Goal: Use online tool/utility: Use online tool/utility

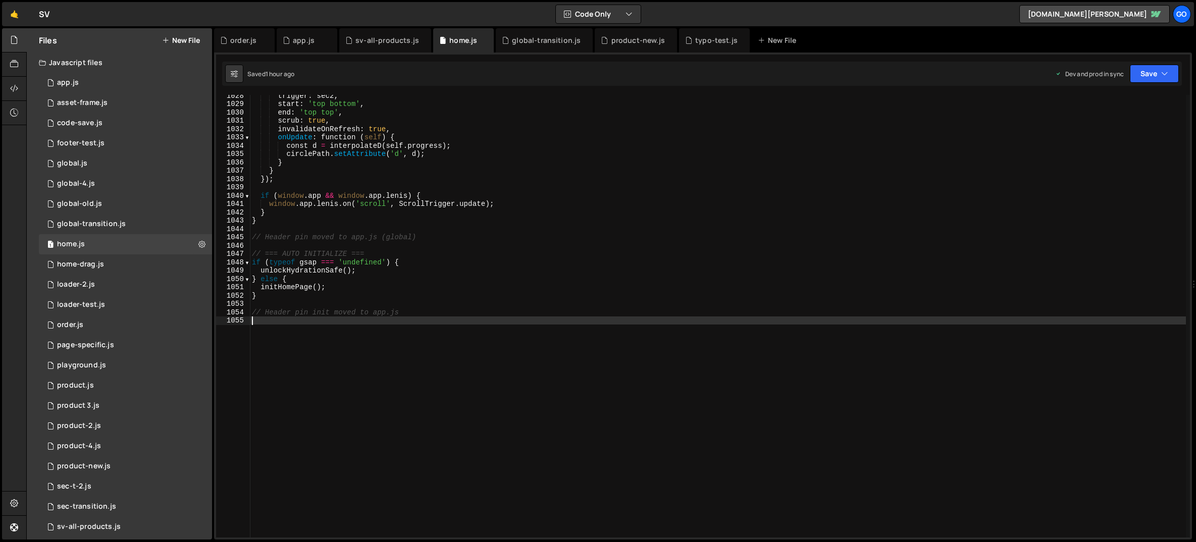
scroll to position [8560, 0]
click at [362, 142] on div "trigger : sec2 , start : 'top bottom' , end : 'top top' , scrub : true , invali…" at bounding box center [718, 320] width 936 height 459
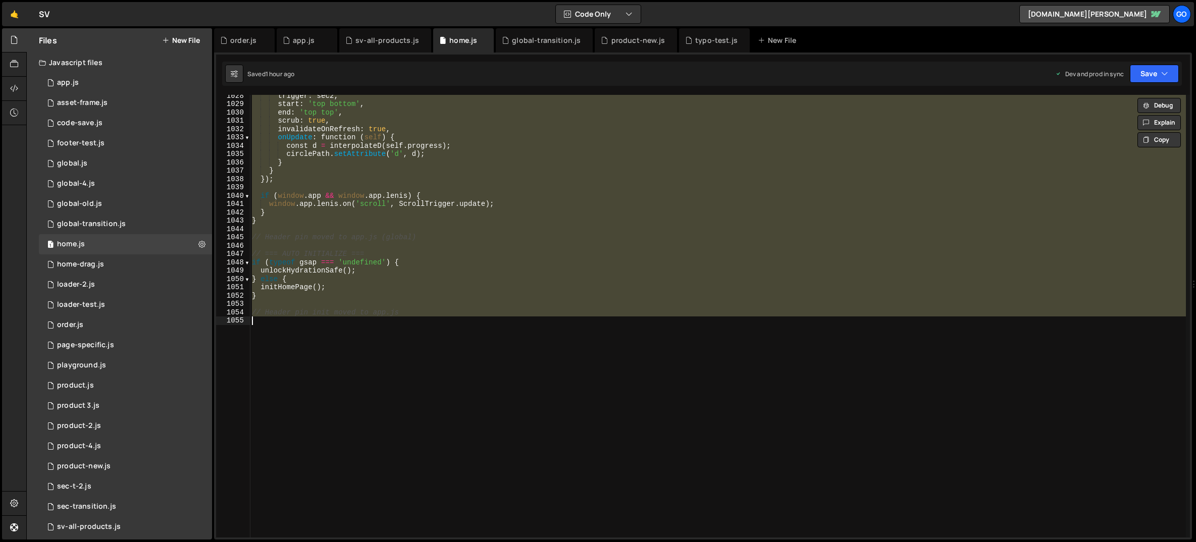
click at [391, 161] on div "trigger : sec2 , start : 'top bottom' , end : 'top top' , scrub : true , invali…" at bounding box center [718, 316] width 936 height 443
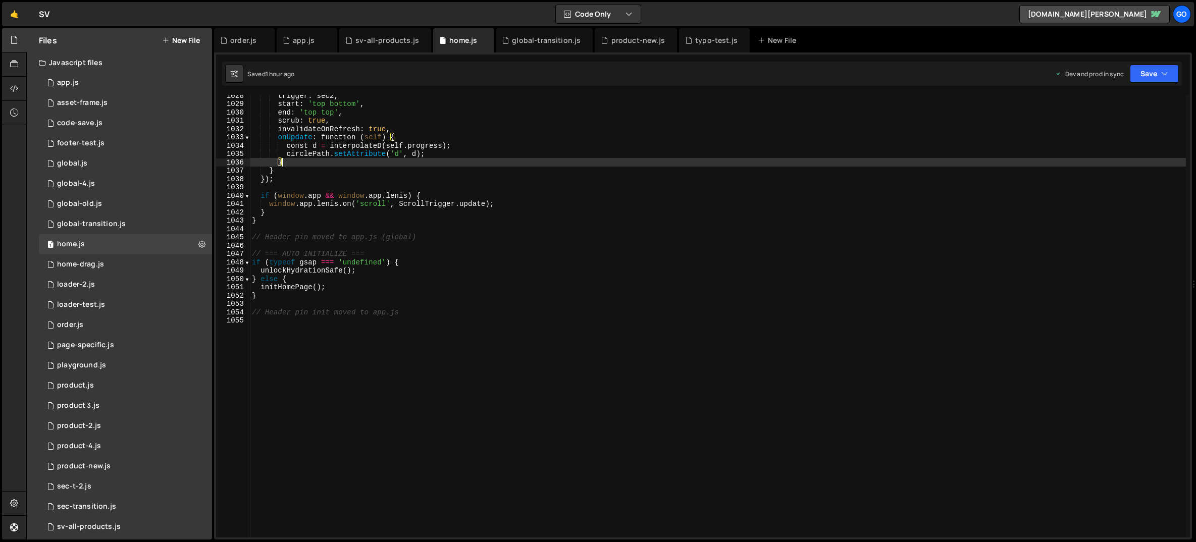
type textarea "// Header pin init moved to app.js"
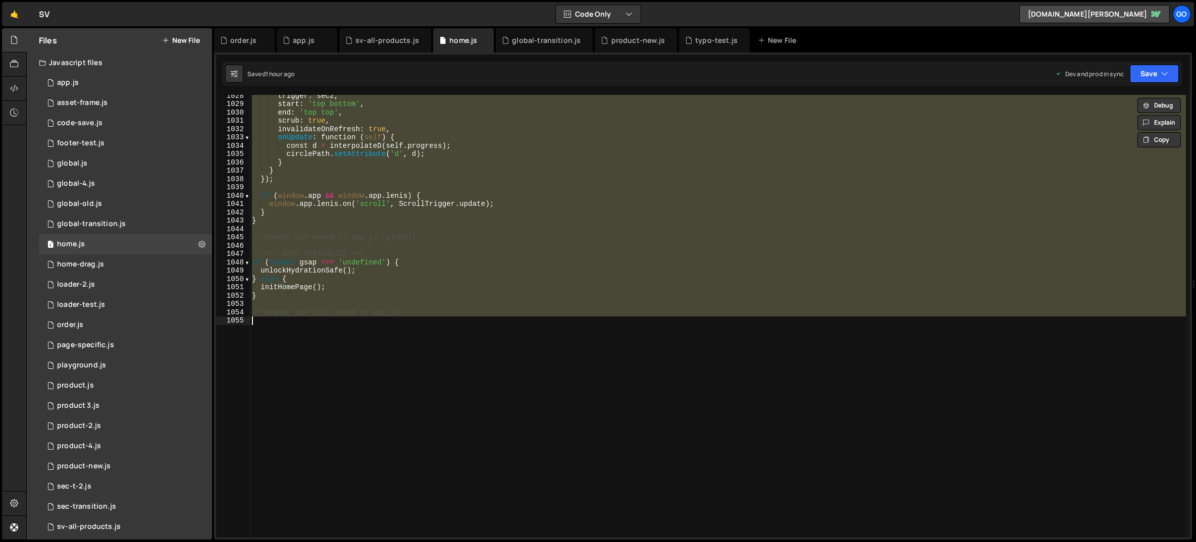
paste textarea
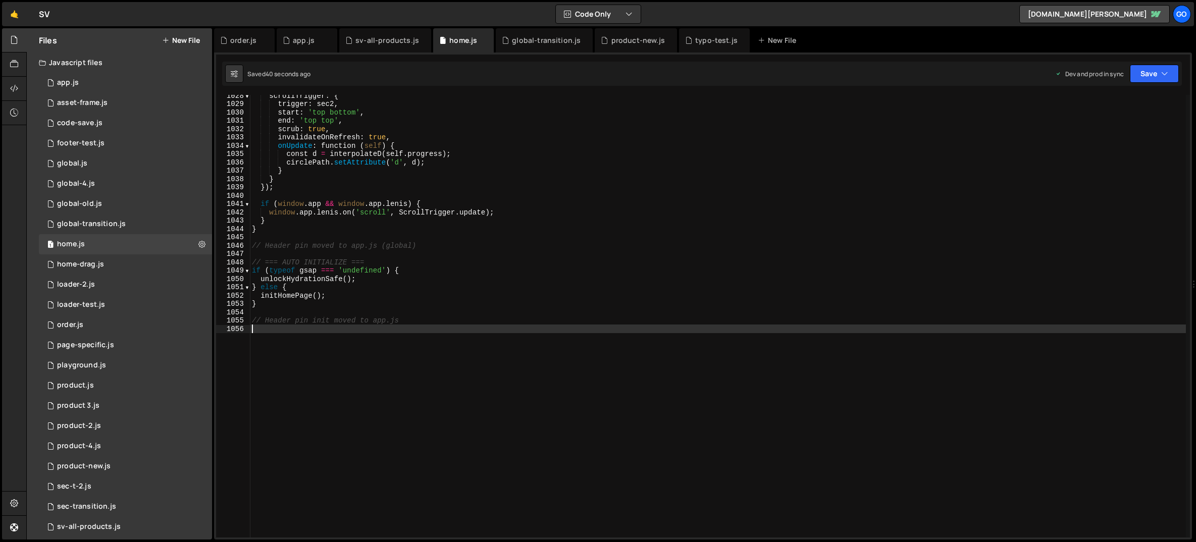
type textarea "// Header pin init moved to app.js"
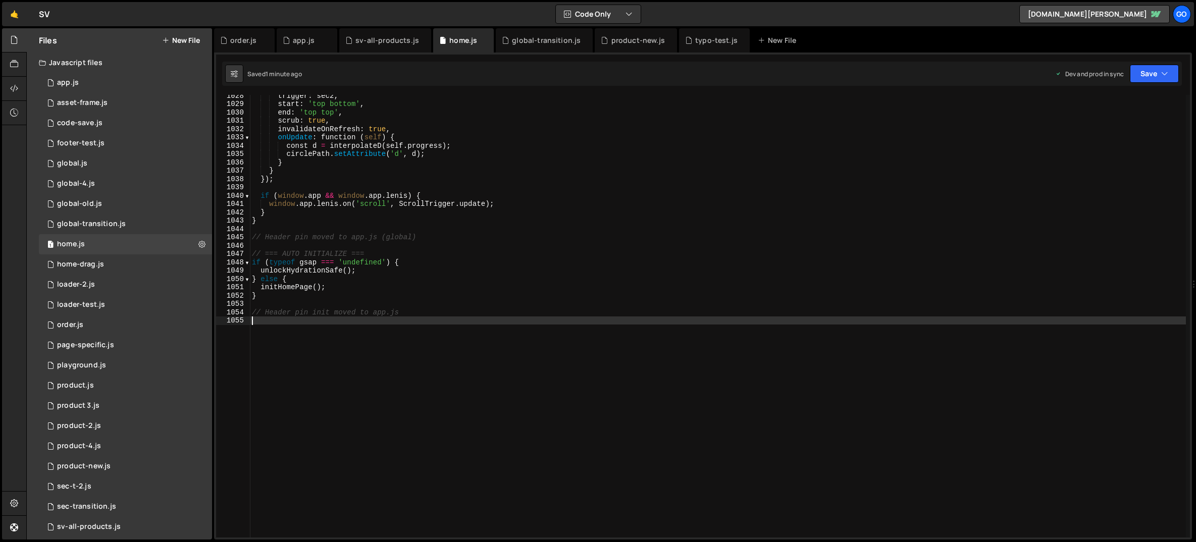
click at [544, 285] on div "trigger : sec2 , start : 'top bottom' , end : 'top top' , scrub : true , invali…" at bounding box center [718, 320] width 936 height 459
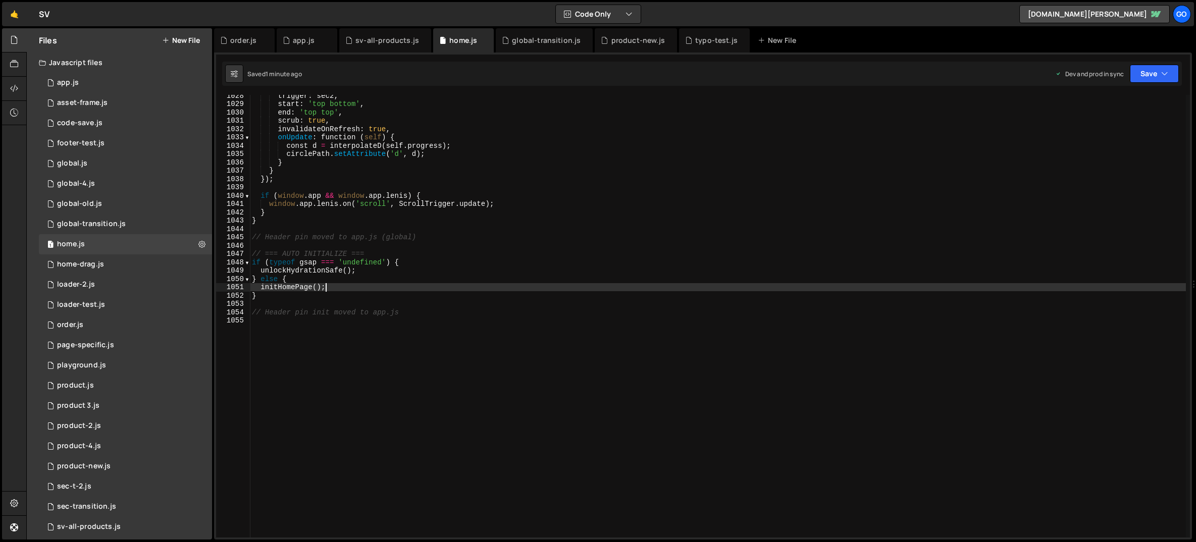
type textarea "// Header pin init moved to app.js"
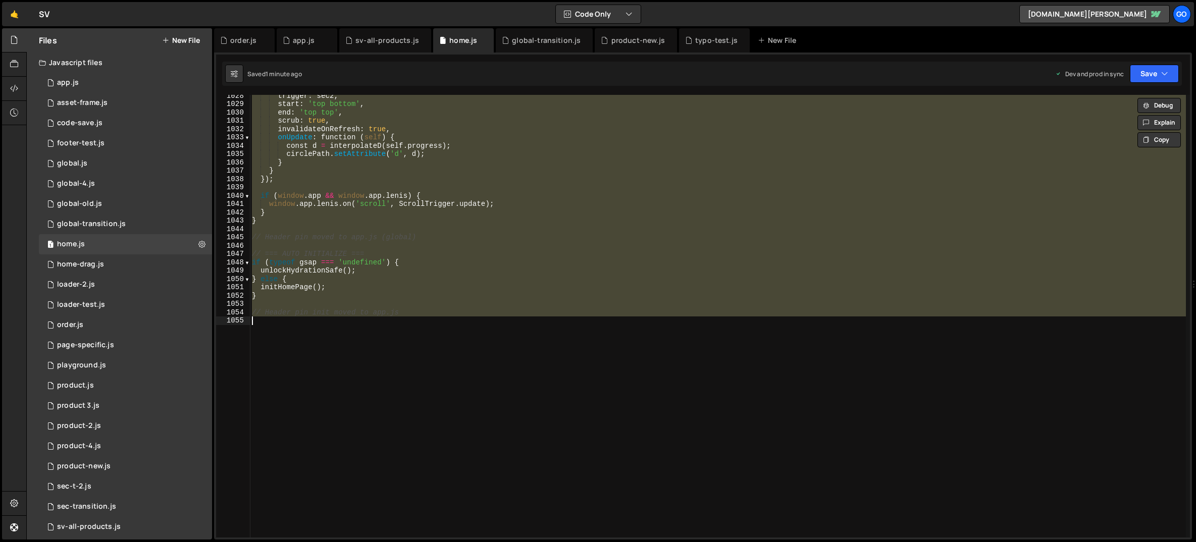
click at [452, 244] on div "trigger : sec2 , start : 'top bottom' , end : 'top top' , scrub : true , invali…" at bounding box center [718, 316] width 936 height 443
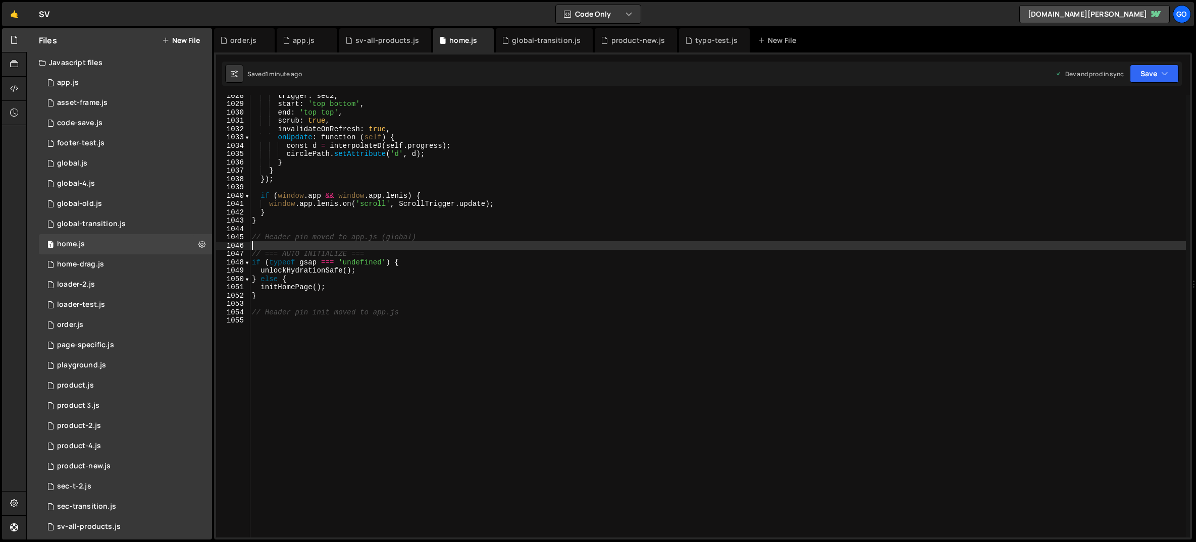
type textarea "// Header pin init moved to app.js"
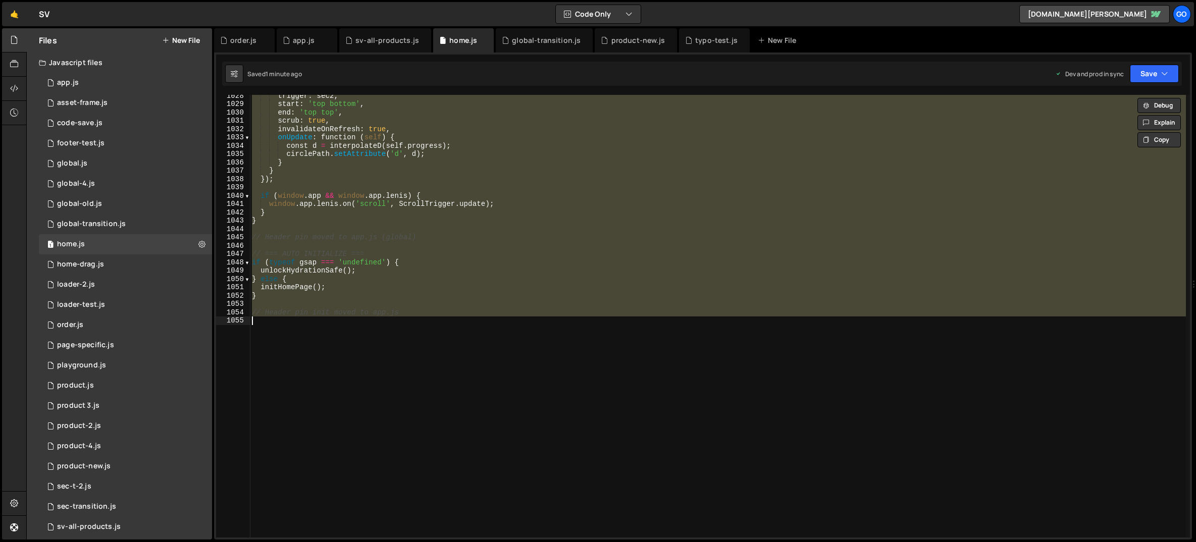
paste textarea
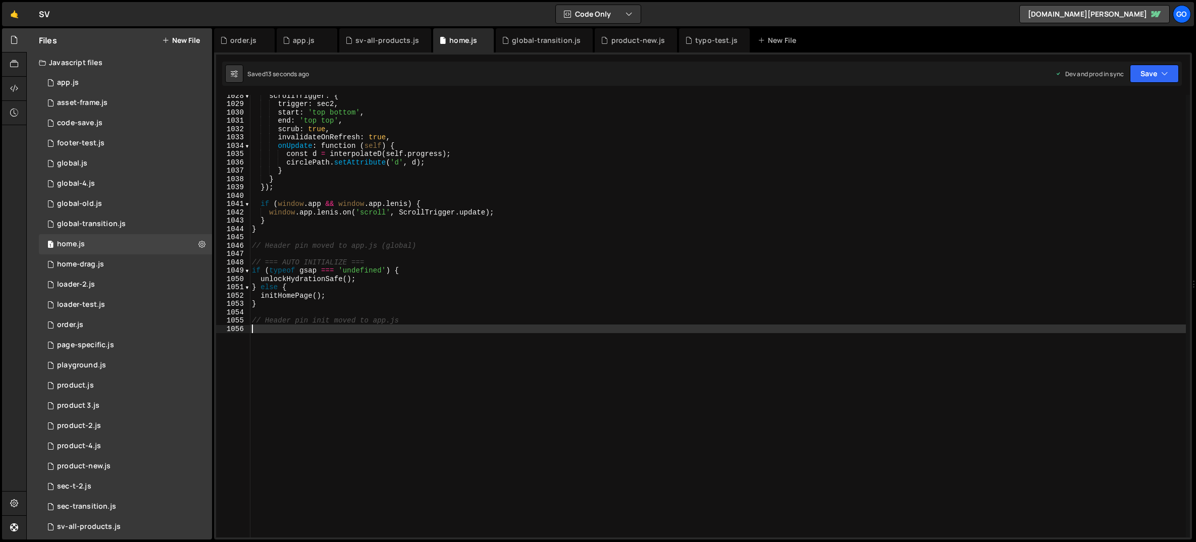
click at [309, 153] on div "scrollTrigger : { trigger : sec2 , start : 'top bottom' , end : 'top top' , scr…" at bounding box center [718, 320] width 936 height 459
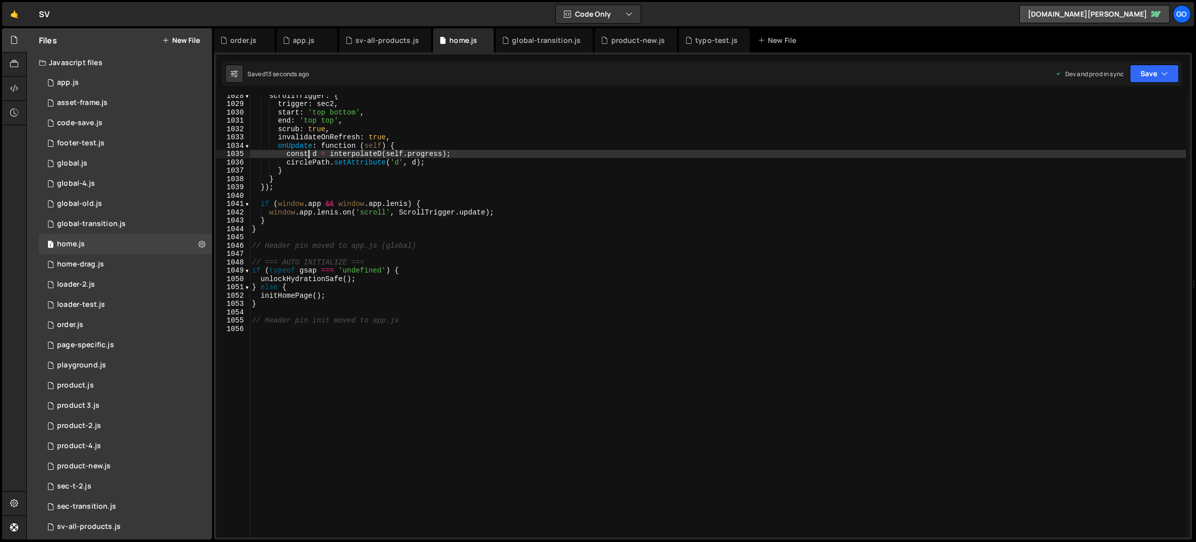
type textarea "// Header pin init moved to app.js"
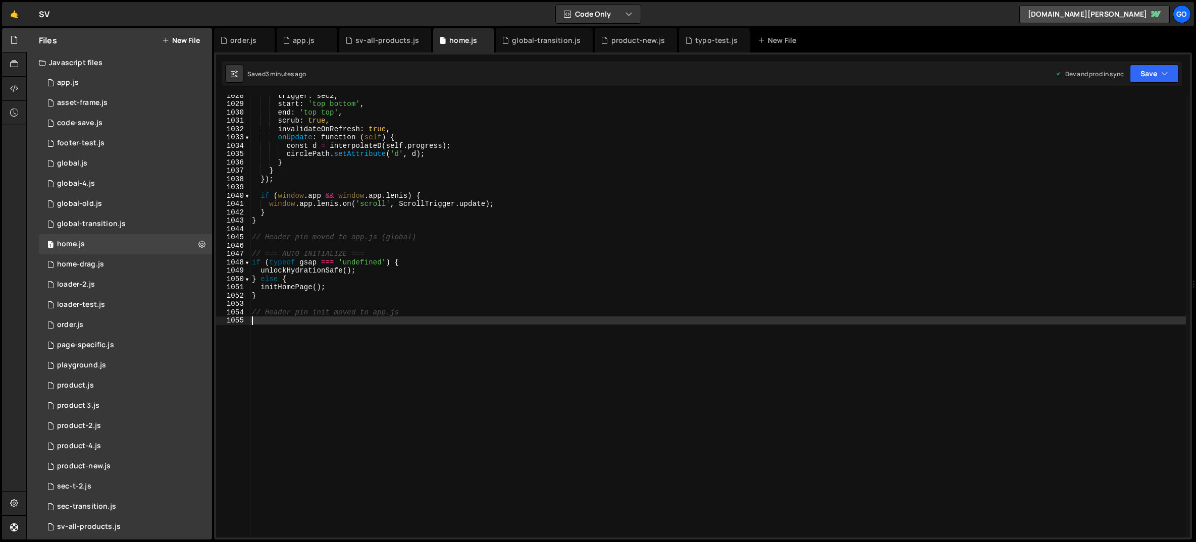
click at [386, 188] on div "trigger : sec2 , start : 'top bottom' , end : 'top top' , scrub : true , invali…" at bounding box center [718, 320] width 936 height 459
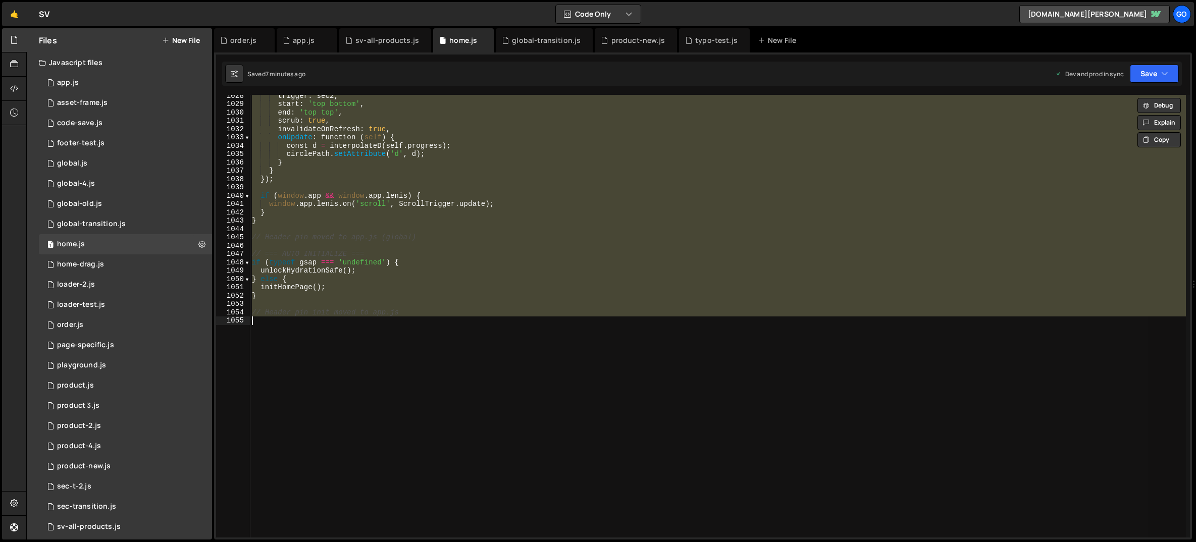
click at [460, 151] on div "trigger : sec2 , start : 'top bottom' , end : 'top top' , scrub : true , invali…" at bounding box center [718, 316] width 936 height 443
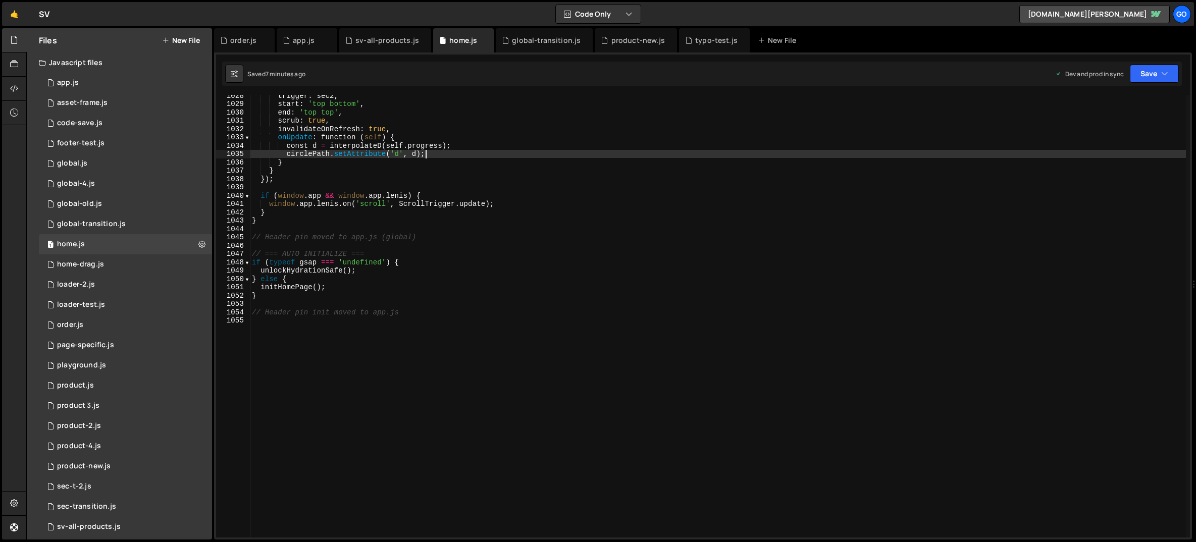
type textarea "// Header pin init moved to app.js"
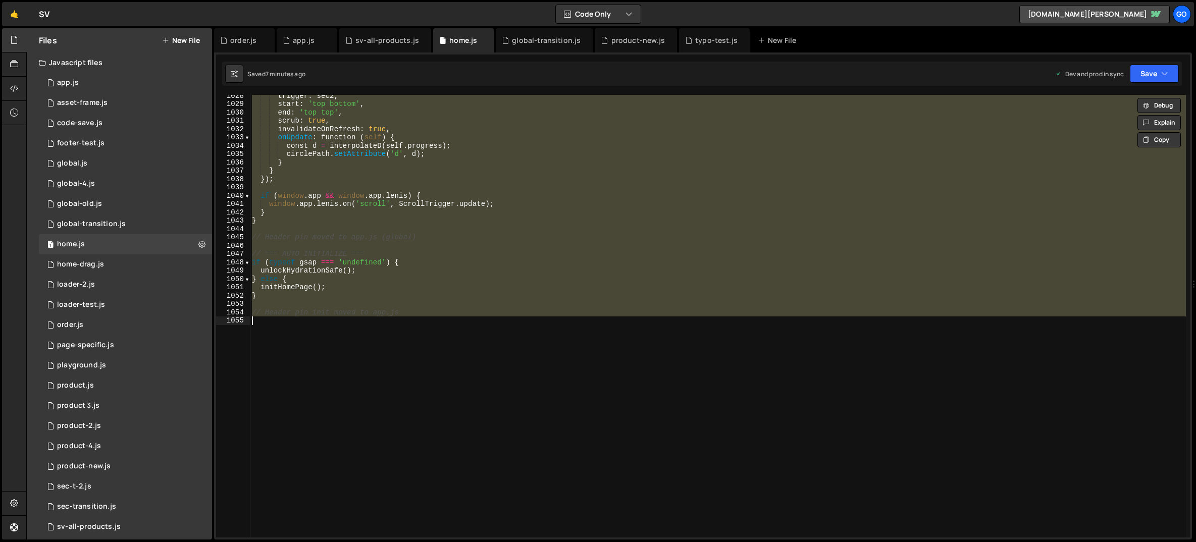
paste textarea
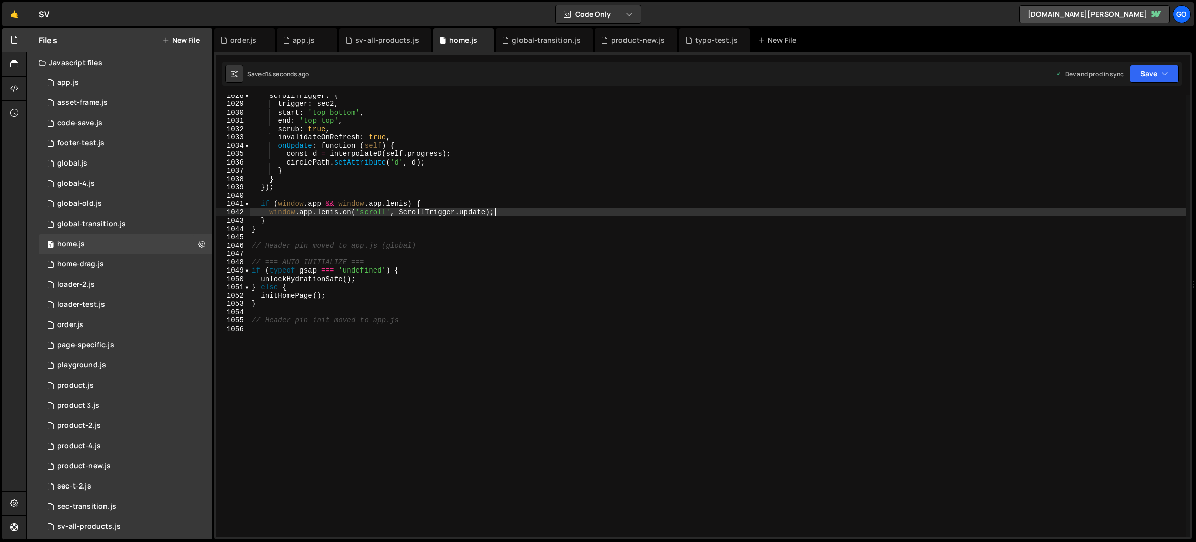
click at [541, 214] on div "scrollTrigger : { trigger : sec2 , start : 'top bottom' , end : 'top top' , scr…" at bounding box center [718, 320] width 936 height 459
type textarea "// Header pin init moved to app.js"
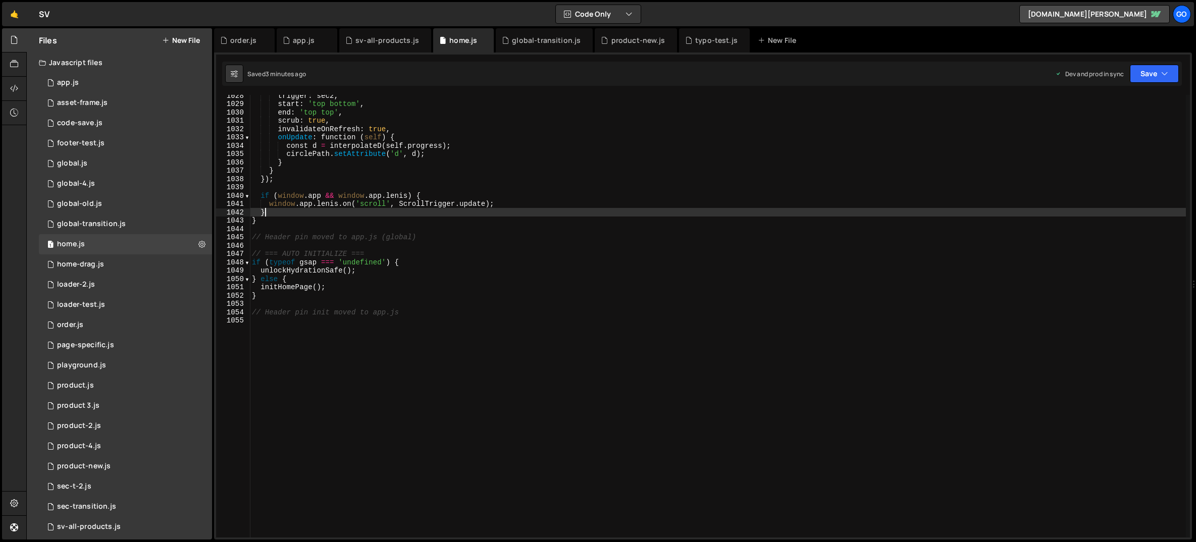
click at [522, 211] on div "trigger : sec2 , start : 'top bottom' , end : 'top top' , scrub : true , invali…" at bounding box center [718, 320] width 936 height 459
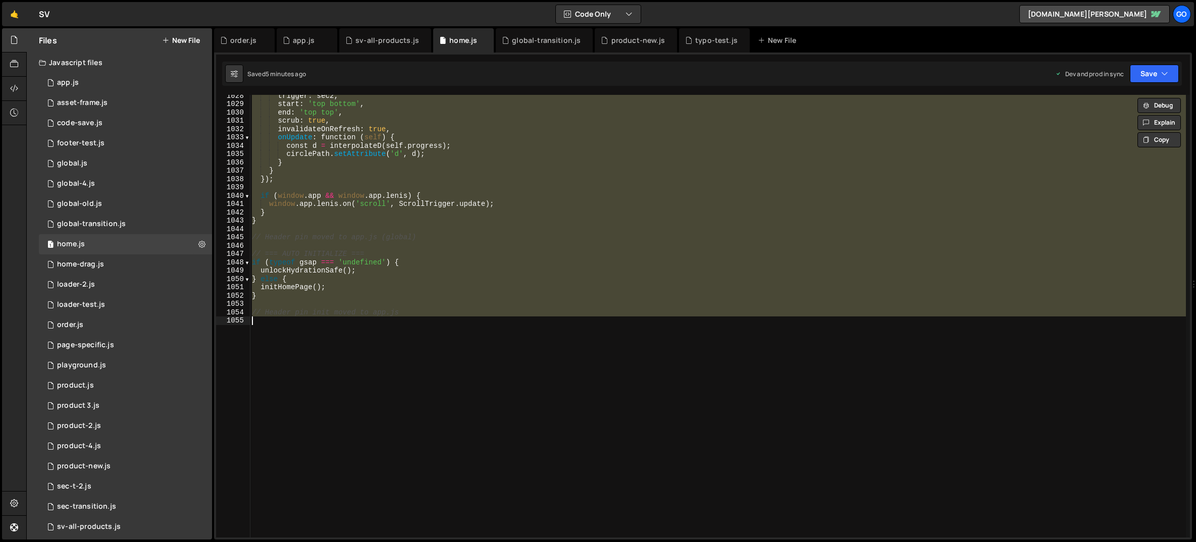
click at [436, 219] on div "trigger : sec2 , start : 'top bottom' , end : 'top top' , scrub : true , invali…" at bounding box center [718, 316] width 936 height 443
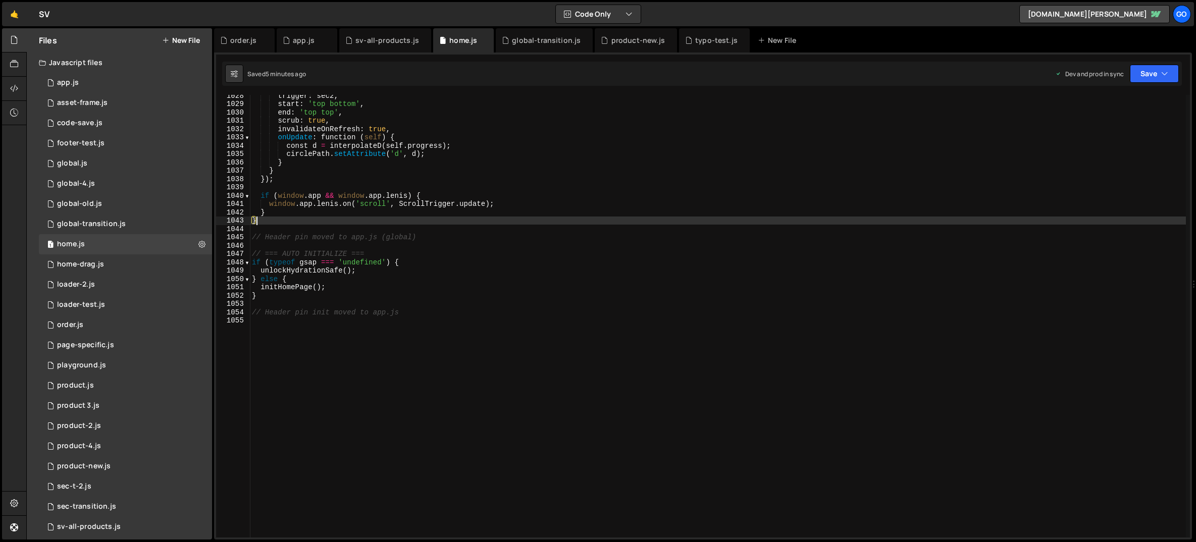
type textarea "// Header pin init moved to app.js"
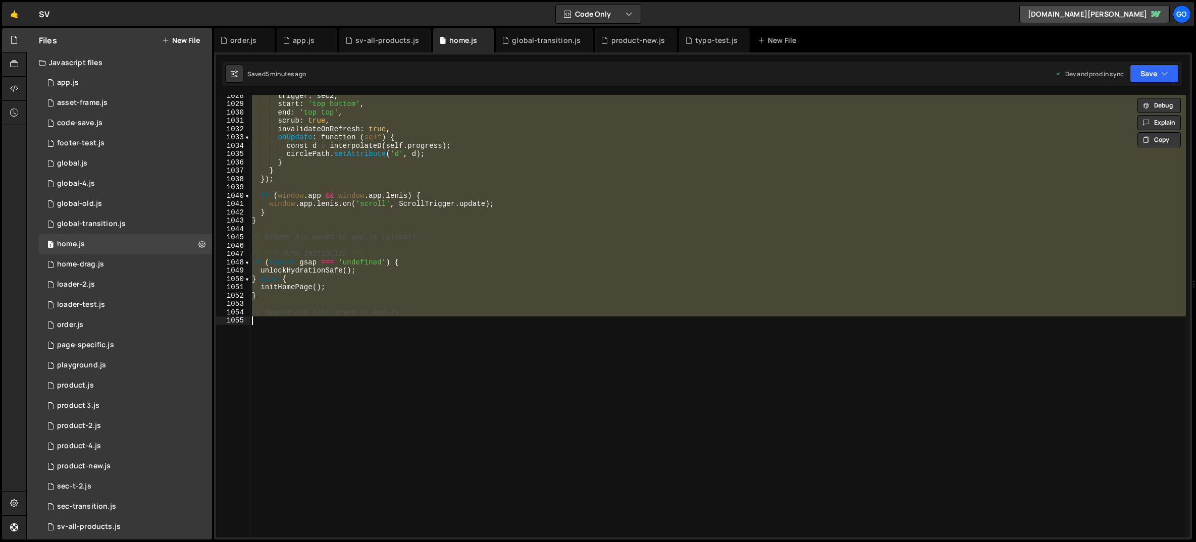
paste textarea
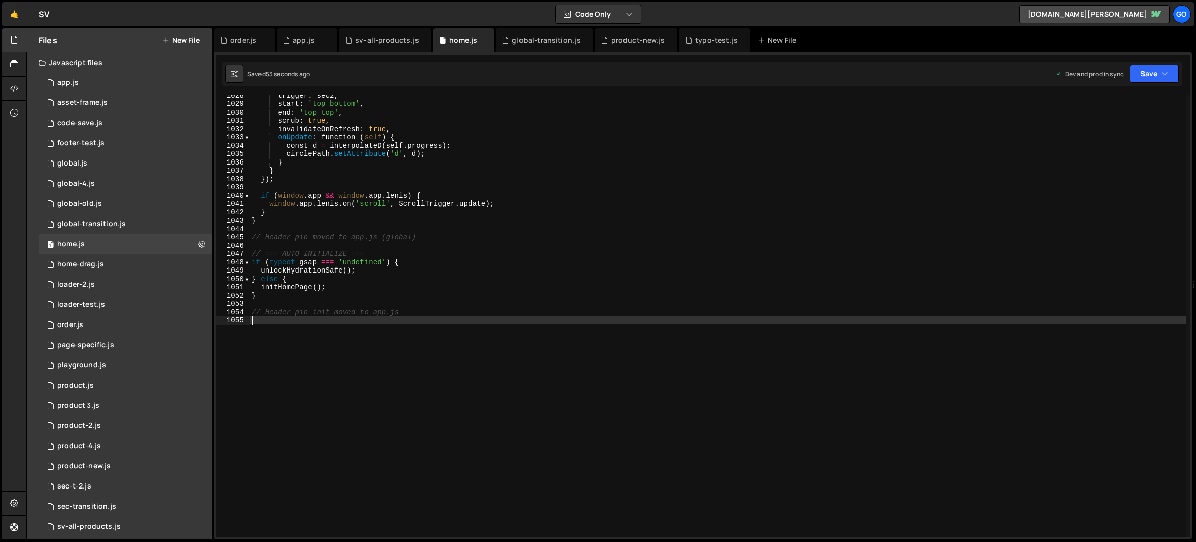
click at [396, 290] on div "trigger : sec2 , start : 'top bottom' , end : 'top top' , scrub : true , invali…" at bounding box center [718, 320] width 936 height 459
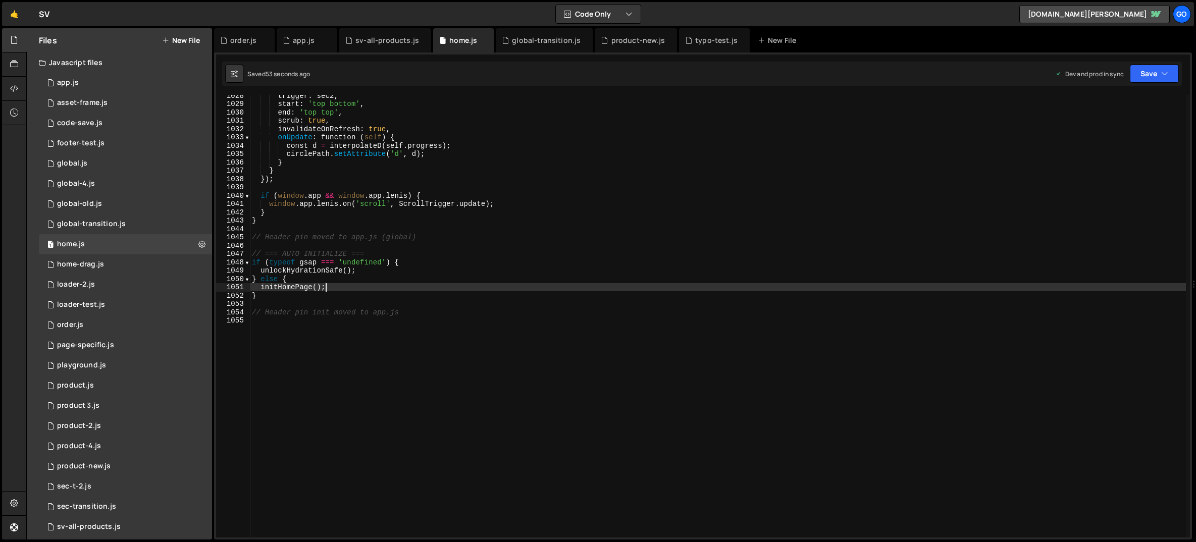
type textarea "// Header pin init moved to app.js"
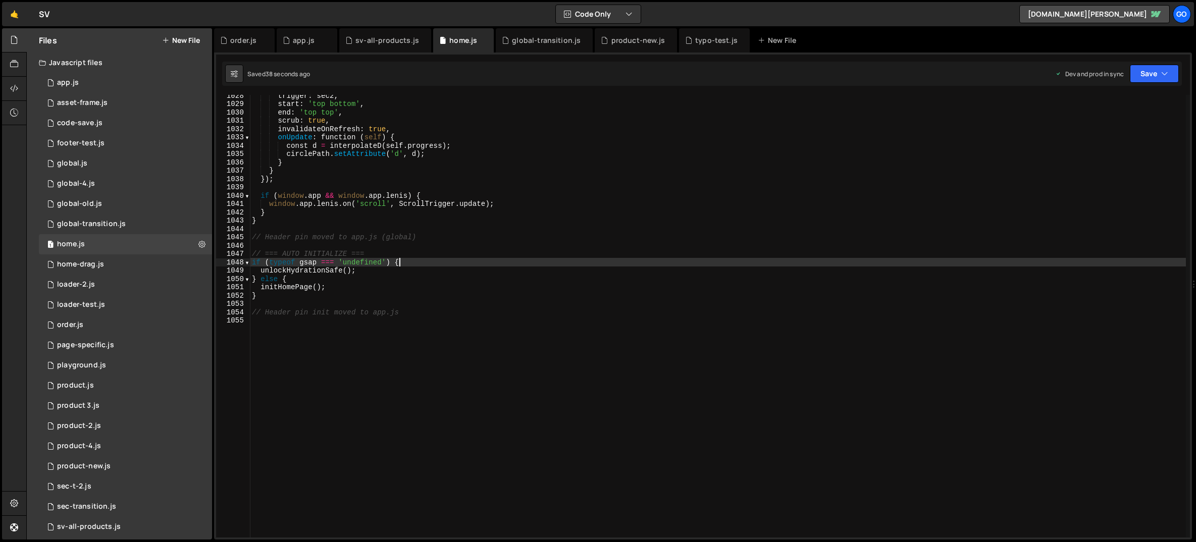
click at [419, 266] on div "trigger : sec2 , start : 'top bottom' , end : 'top top' , scrub : true , invali…" at bounding box center [718, 320] width 936 height 459
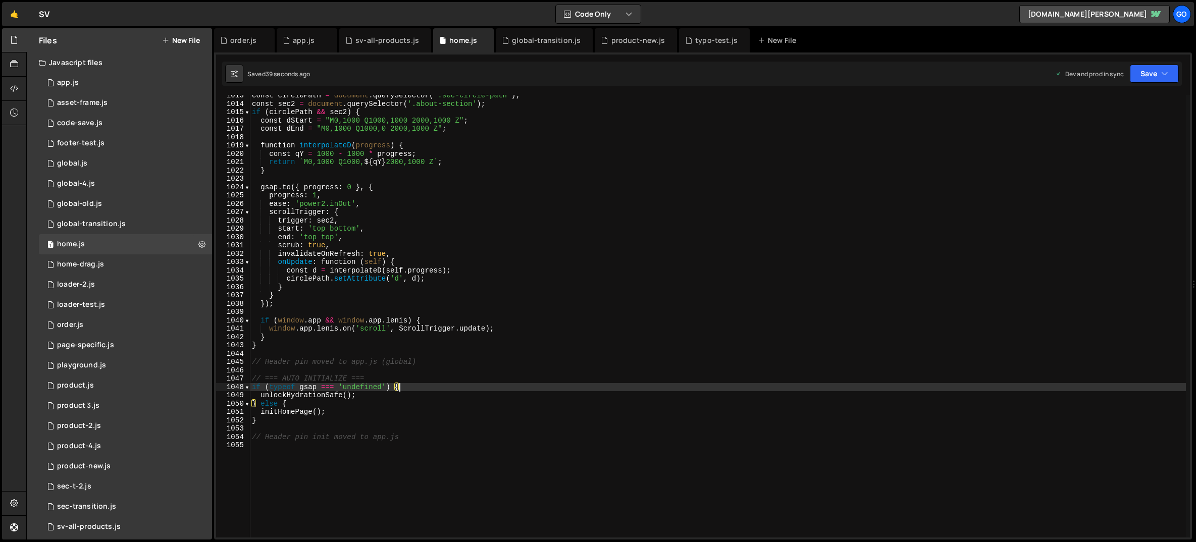
type textarea "// Header pin init moved to app.js"
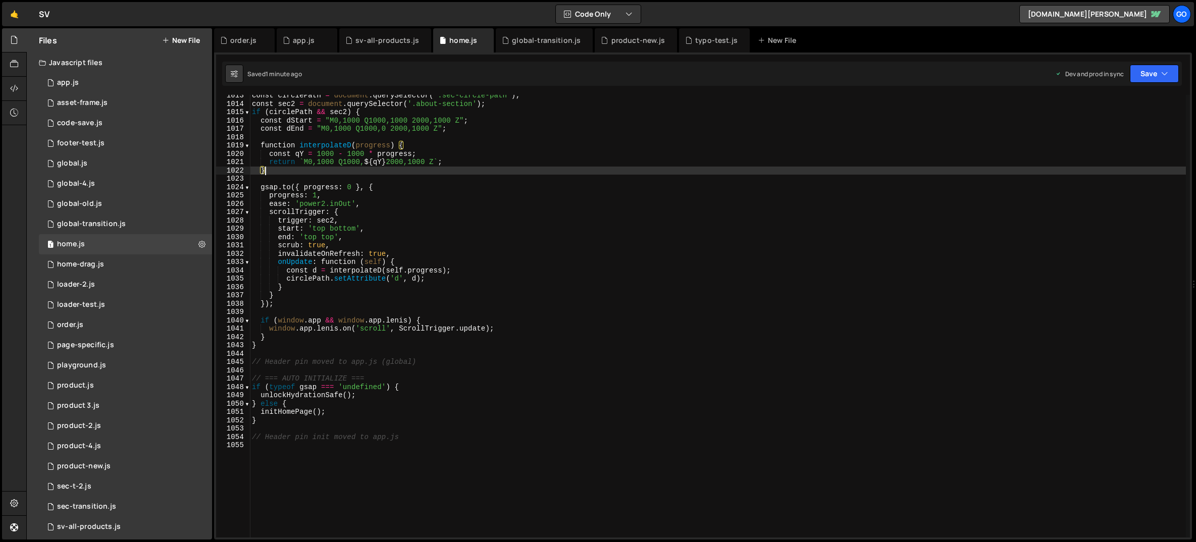
click at [348, 170] on div "const circlePath = document . querySelector ( '.sec-circle-path' ) ; const sec2…" at bounding box center [718, 320] width 936 height 459
type textarea "// Header pin init moved to app.js"
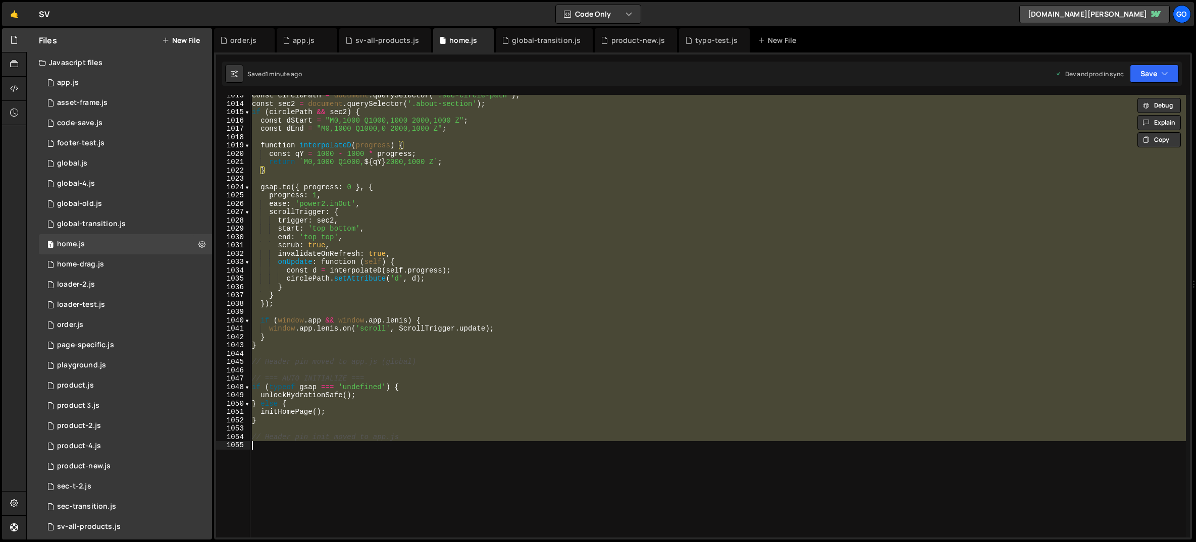
paste textarea
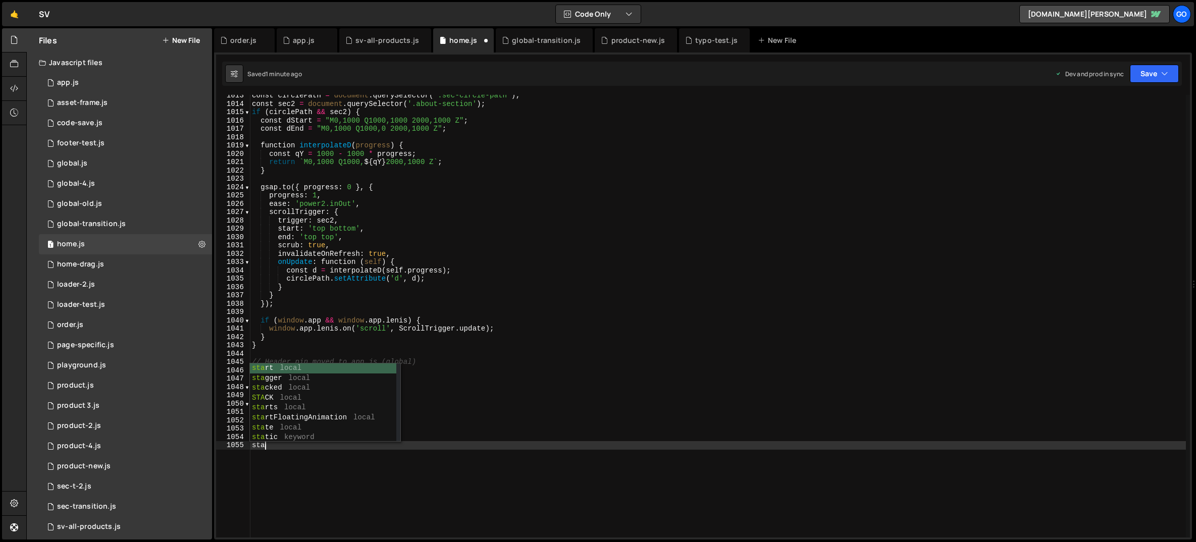
scroll to position [0, 0]
type textarea "sta"
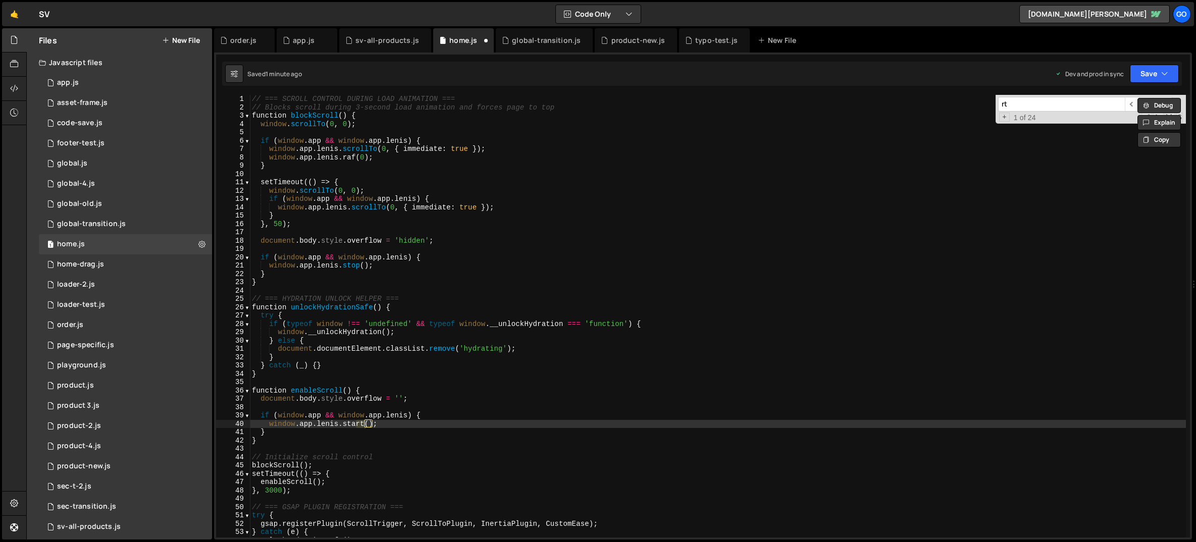
type input "r"
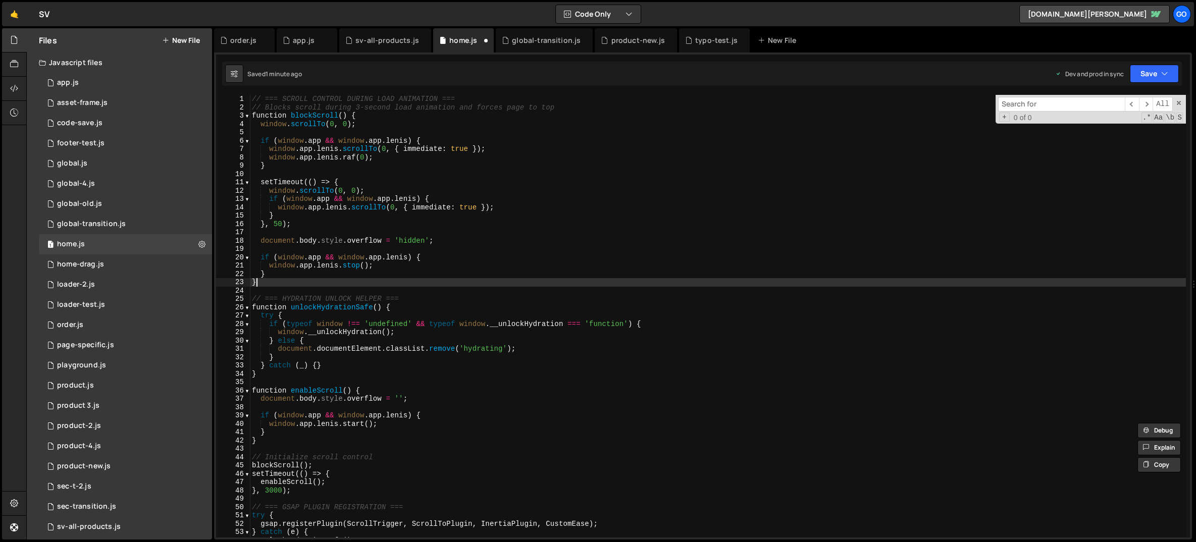
click at [727, 281] on div "// === SCROLL CONTROL DURING LOAD ANIMATION === // Blocks scroll during 3-secon…" at bounding box center [718, 324] width 936 height 459
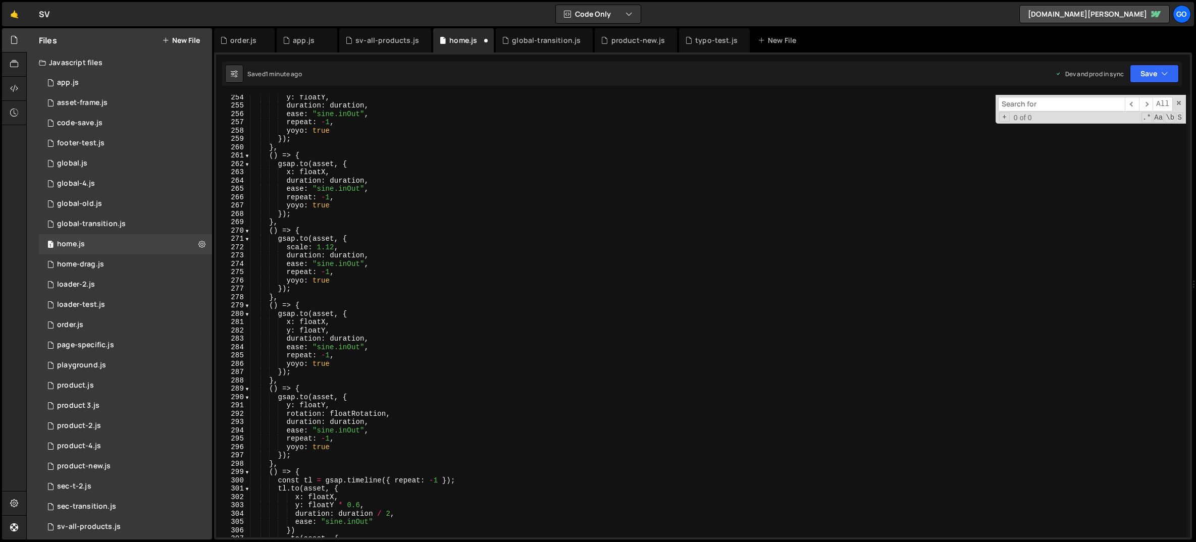
scroll to position [2131, 0]
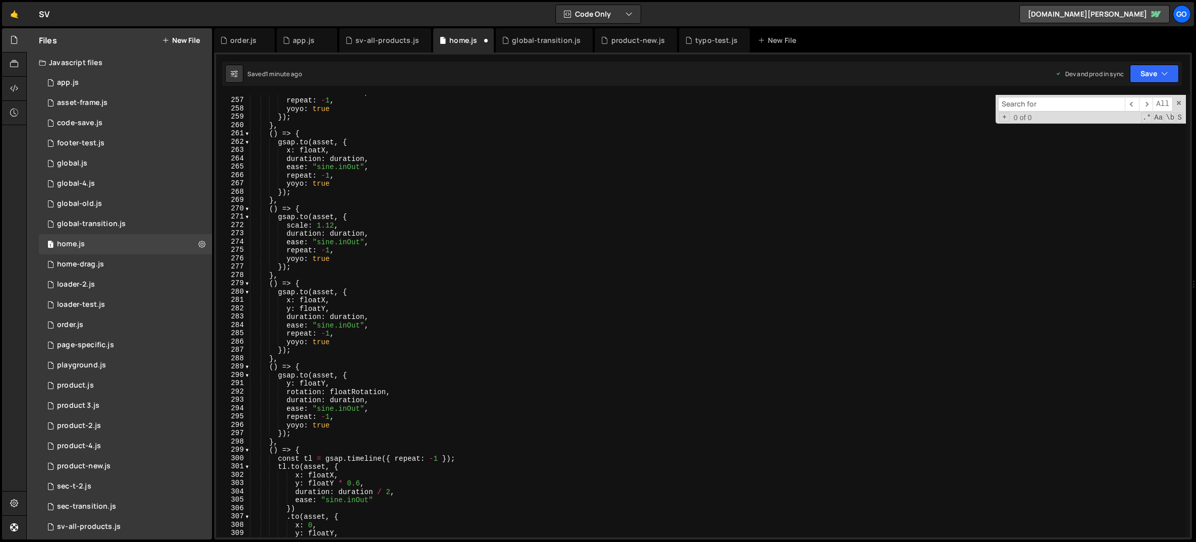
click at [417, 213] on div "ease : "sine.inOut" , repeat : - 1 , yoyo : true }) ; } , ( ) => { gsap . to ( …" at bounding box center [718, 317] width 936 height 459
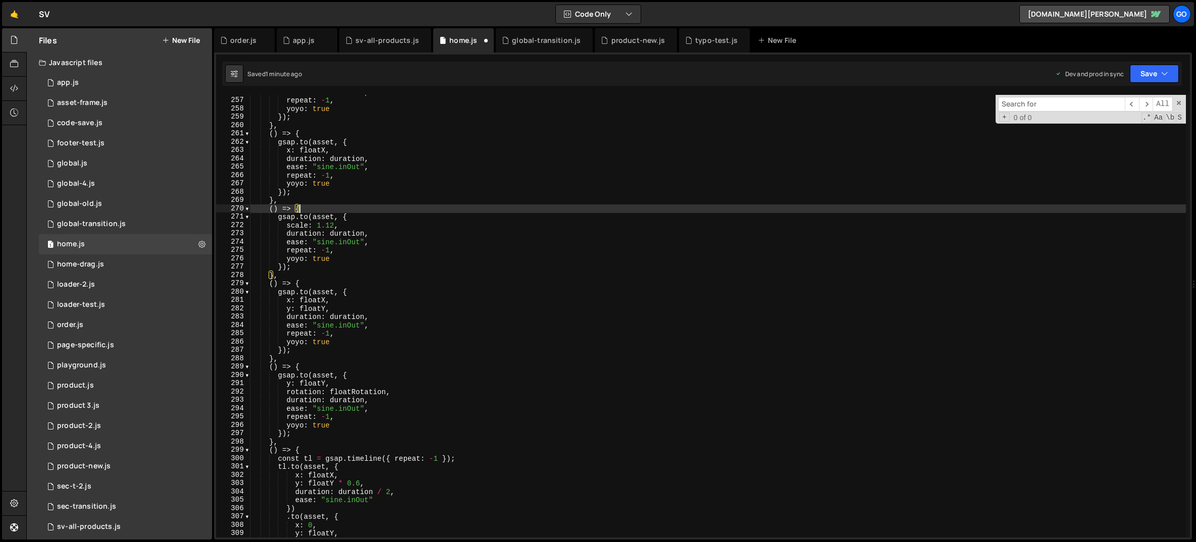
type textarea "// Header pin init moved to app.js sta"
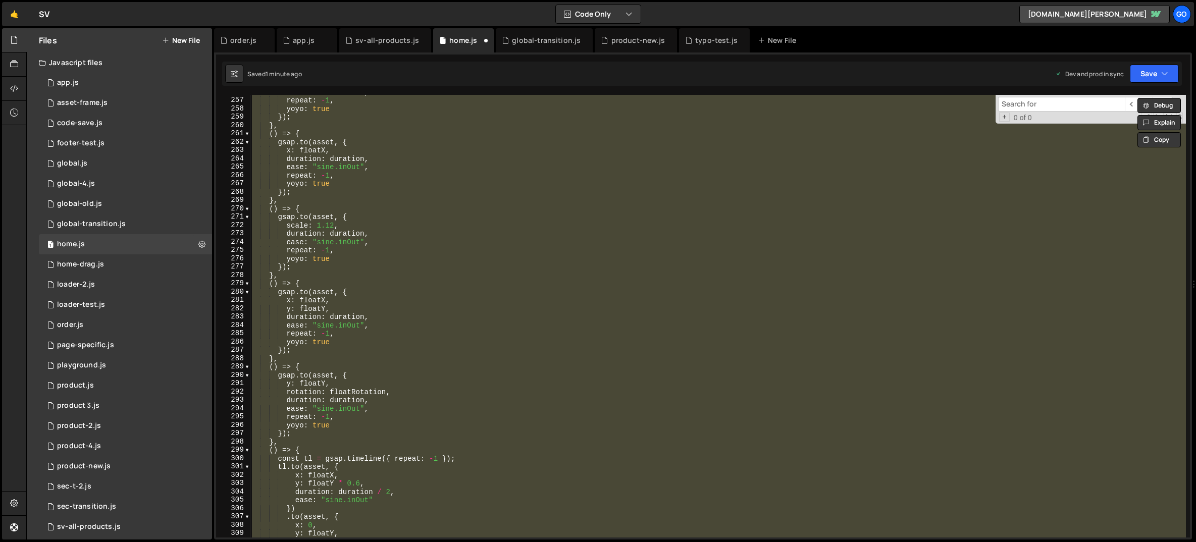
paste textarea
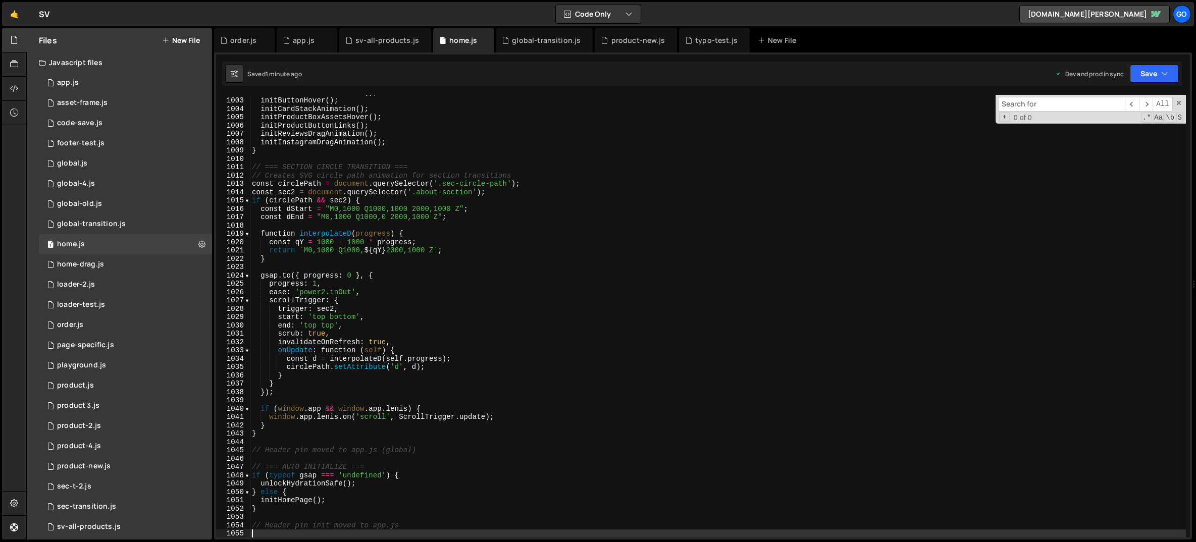
click at [1036, 103] on input at bounding box center [1061, 104] width 127 height 15
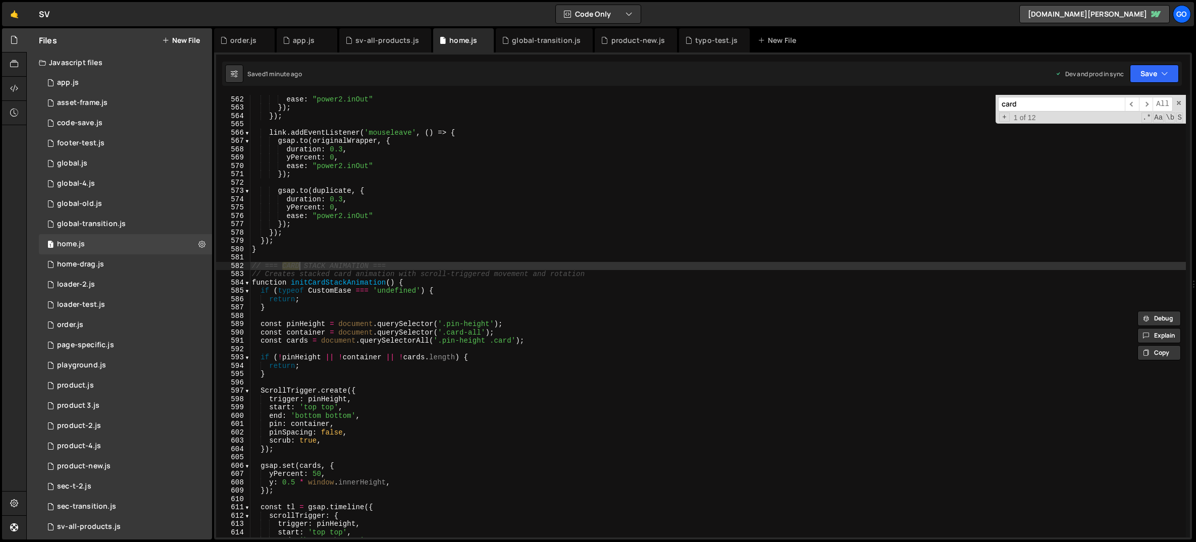
scroll to position [4676, 0]
type input "card"
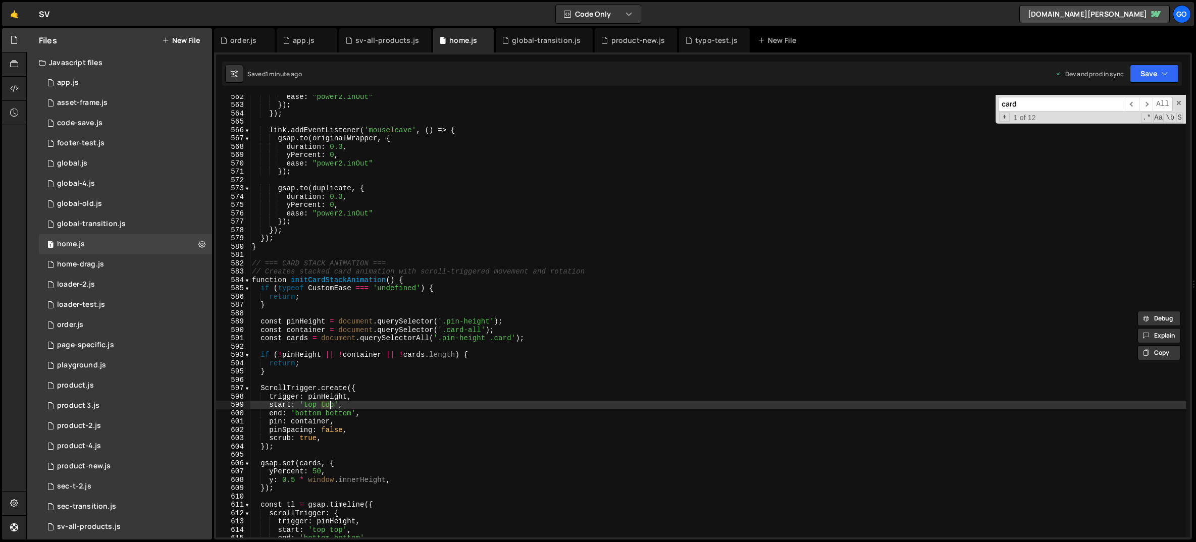
drag, startPoint x: 323, startPoint y: 405, endPoint x: 332, endPoint y: 404, distance: 9.6
click at [332, 404] on div "ease : "power2.inOut" }) ; }) ; link . addEventListener ( 'mouseleave' , ( ) =>…" at bounding box center [718, 321] width 936 height 459
click at [454, 397] on div "ease : "power2.inOut" }) ; }) ; link . addEventListener ( 'mouseleave' , ( ) =>…" at bounding box center [718, 321] width 936 height 459
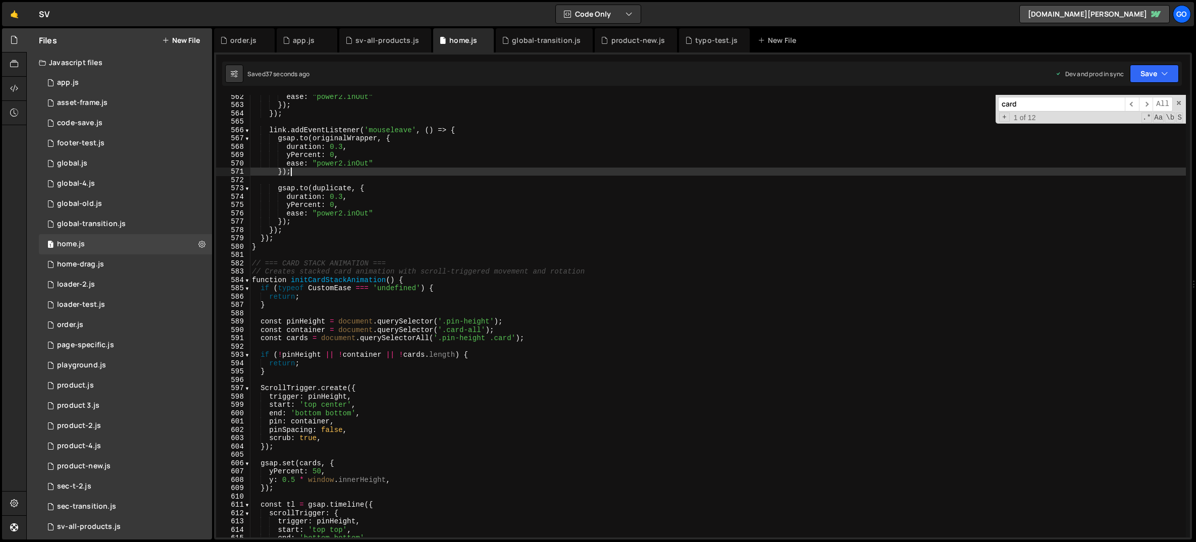
click at [407, 171] on div "ease : "power2.inOut" }) ; }) ; link . addEventListener ( 'mouseleave' , ( ) =>…" at bounding box center [718, 321] width 936 height 459
type textarea "// Header pin init moved to app.js"
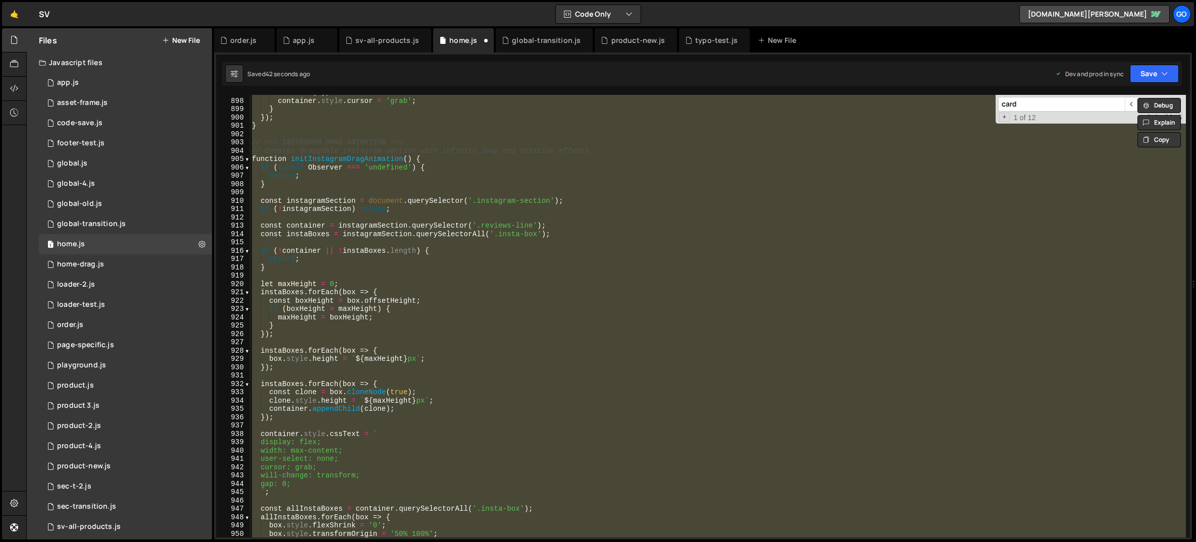
scroll to position [7471, 0]
click at [1097, 105] on input "card" at bounding box center [1061, 104] width 127 height 15
click at [1129, 103] on span "​" at bounding box center [1132, 104] width 14 height 15
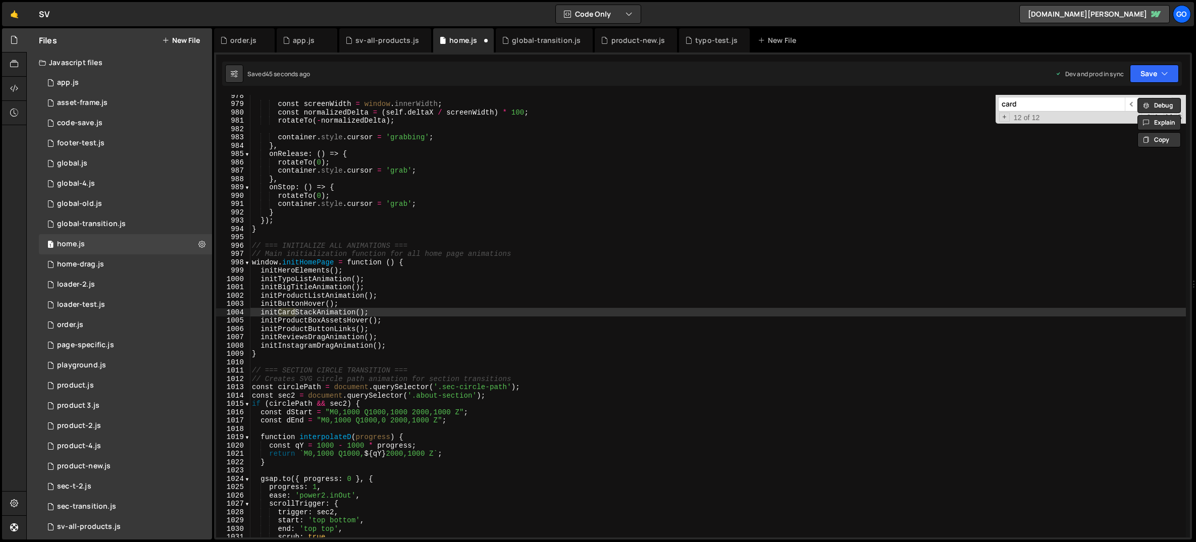
click at [1099, 103] on input "card" at bounding box center [1061, 104] width 127 height 15
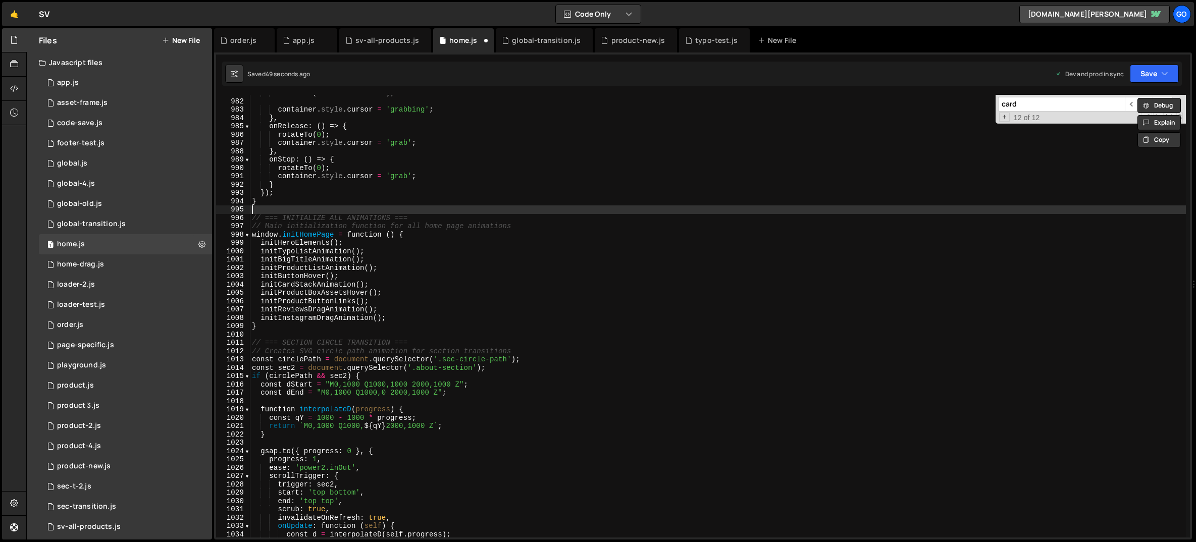
scroll to position [0, 0]
click at [1066, 210] on div "rotateTo ( - normalizedDelta ) ; container . style . cursor = 'grabbing' ; } , …" at bounding box center [718, 318] width 936 height 459
click at [1145, 101] on span "​" at bounding box center [1146, 104] width 14 height 15
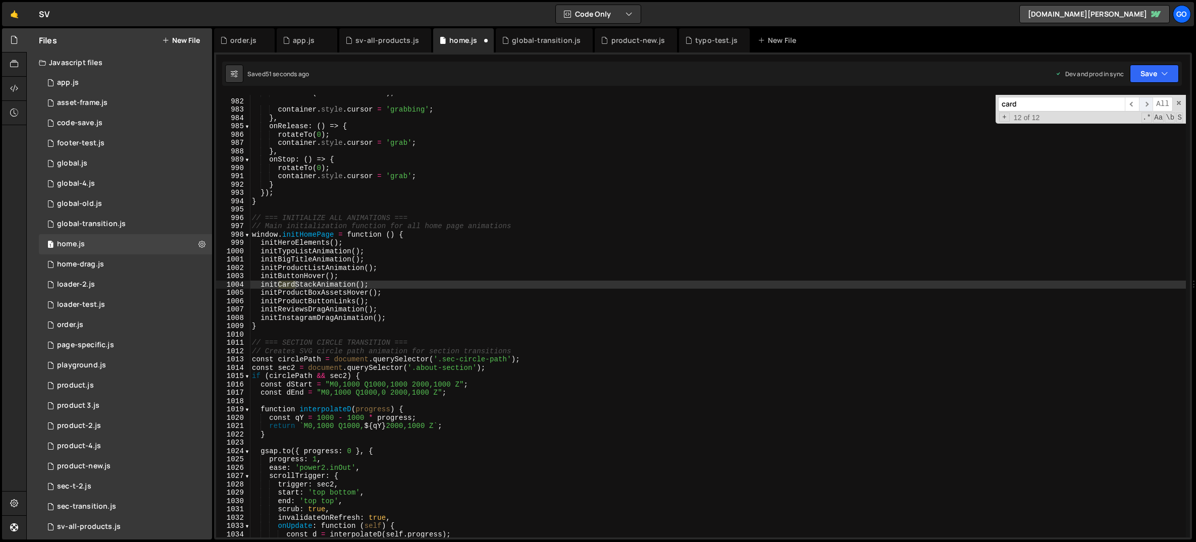
click at [1145, 101] on span "​" at bounding box center [1146, 104] width 14 height 15
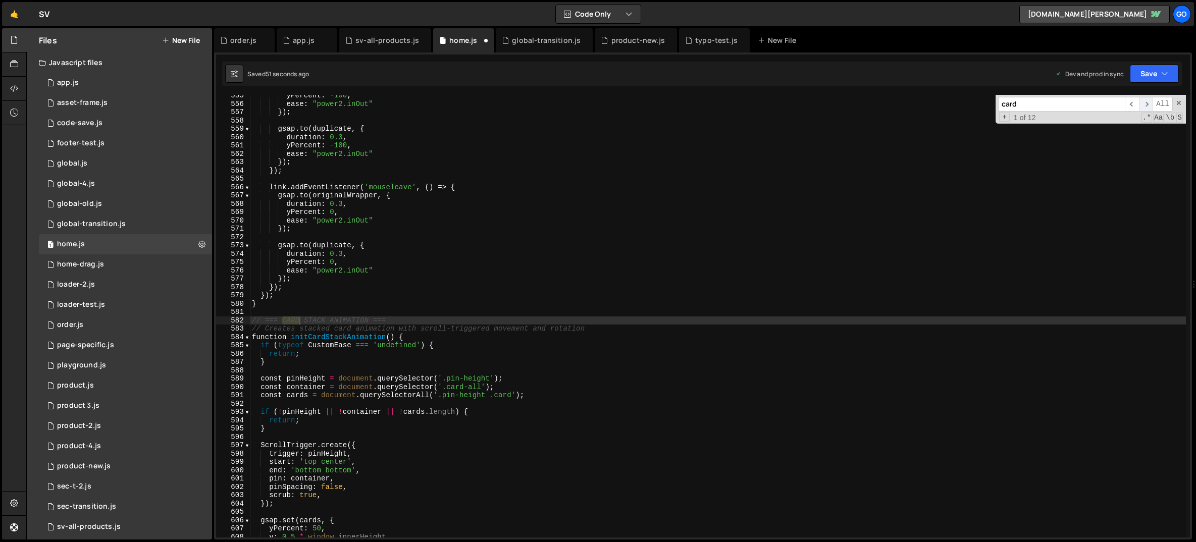
scroll to position [4619, 0]
click at [1145, 101] on span "​" at bounding box center [1146, 104] width 14 height 15
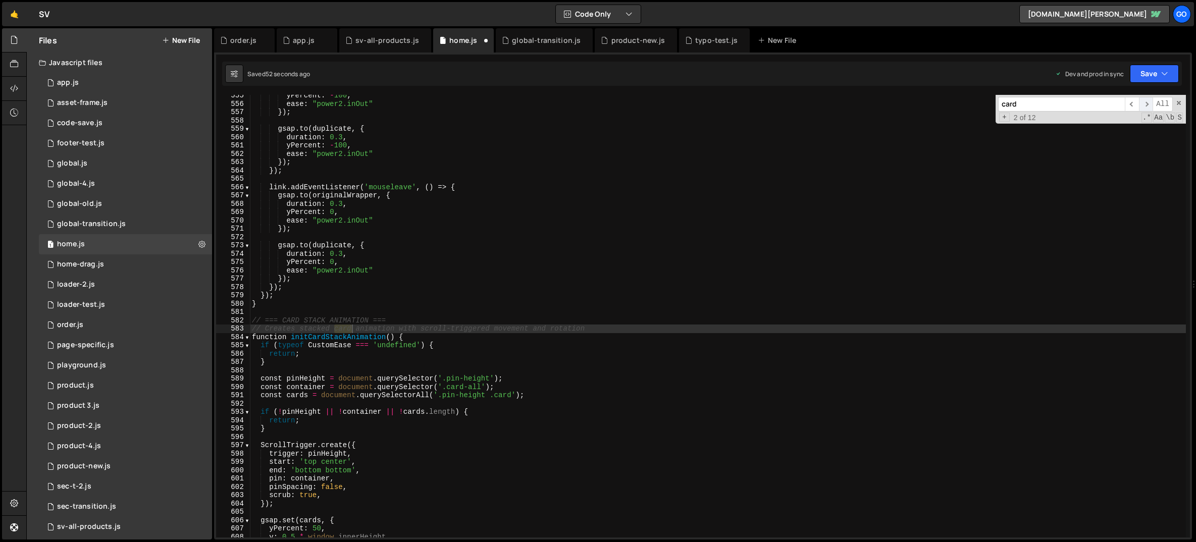
click at [1145, 101] on span "​" at bounding box center [1146, 104] width 14 height 15
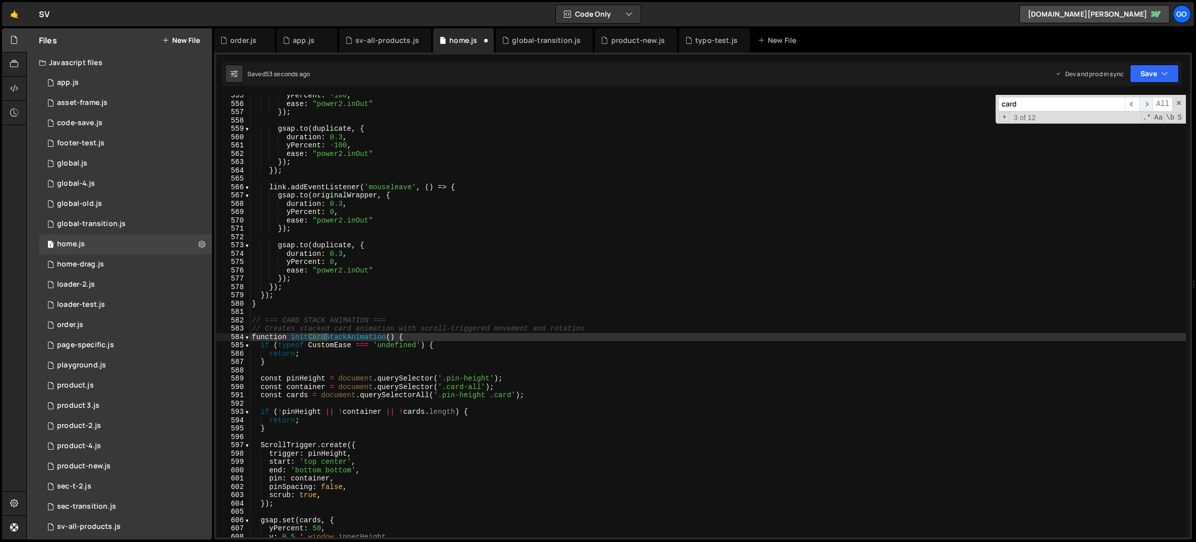
click at [1145, 101] on span "​" at bounding box center [1146, 104] width 14 height 15
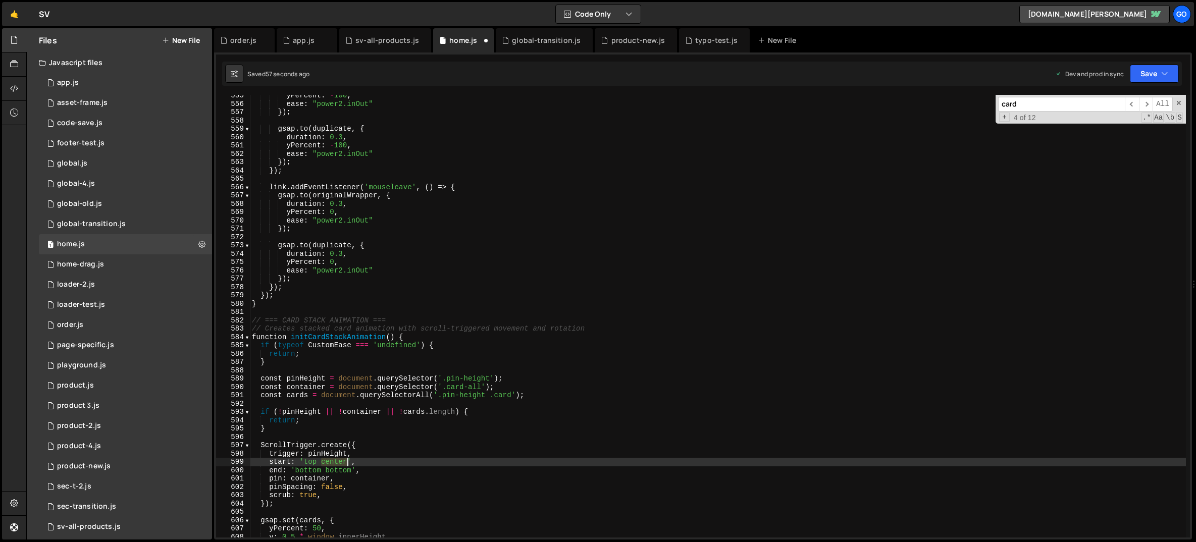
drag, startPoint x: 322, startPoint y: 462, endPoint x: 346, endPoint y: 461, distance: 24.3
click at [346, 461] on div "yPercent : - 100 , ease : "power2.inOut" }) ; gsap . to ( duplicate , { duratio…" at bounding box center [718, 320] width 936 height 459
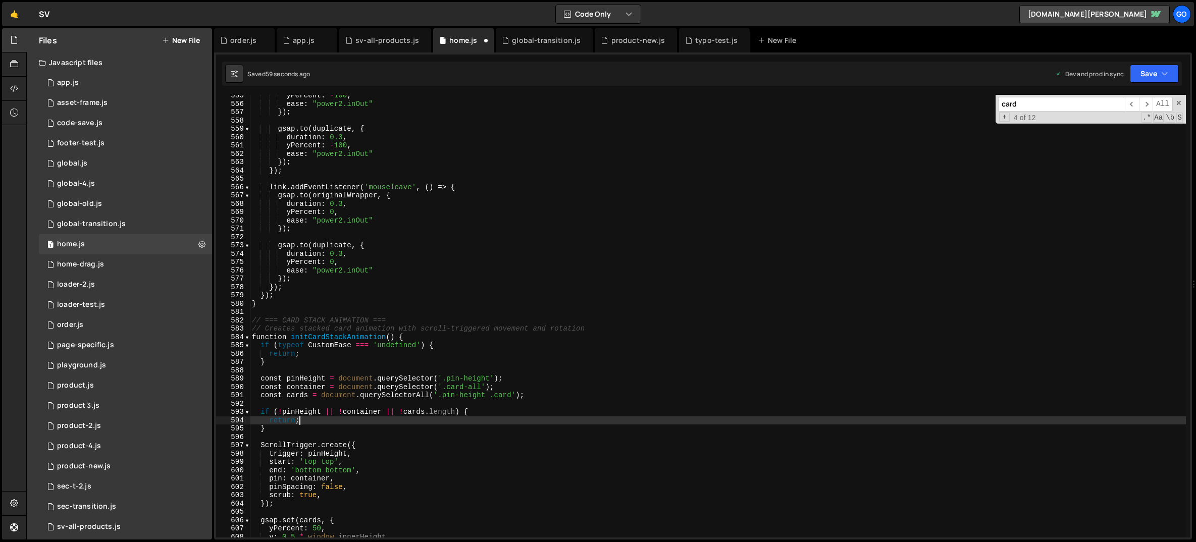
click at [735, 424] on div "yPercent : - 100 , ease : "power2.inOut" }) ; gsap . to ( duplicate , { duratio…" at bounding box center [718, 320] width 936 height 459
type textarea "return;"
